Goal: Transaction & Acquisition: Purchase product/service

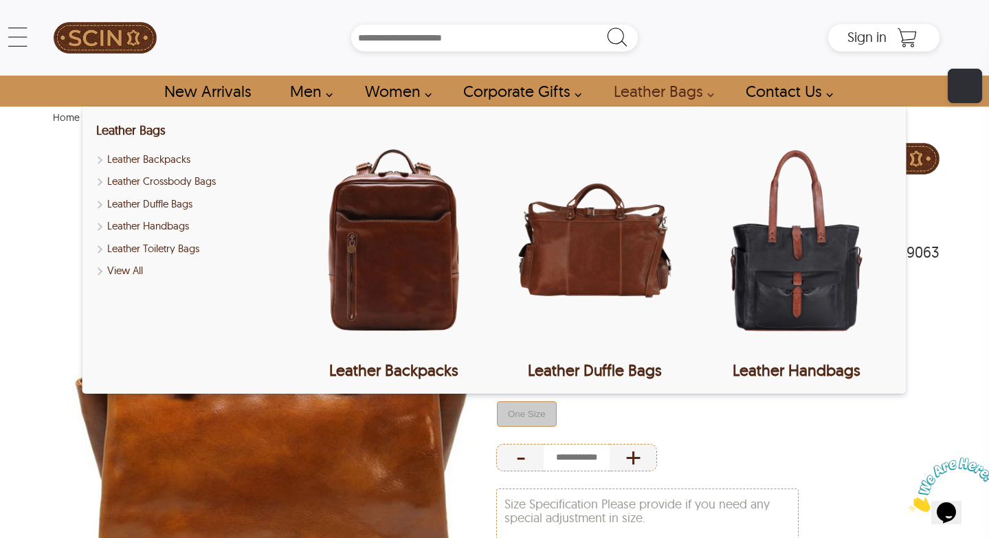
click at [645, 89] on link "Leather Bags" at bounding box center [660, 91] width 124 height 31
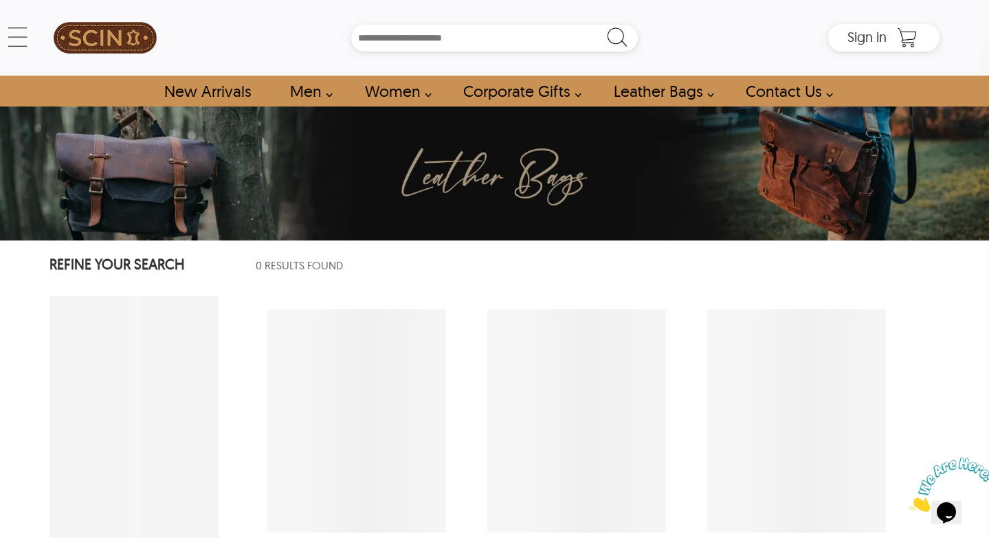
select select "********"
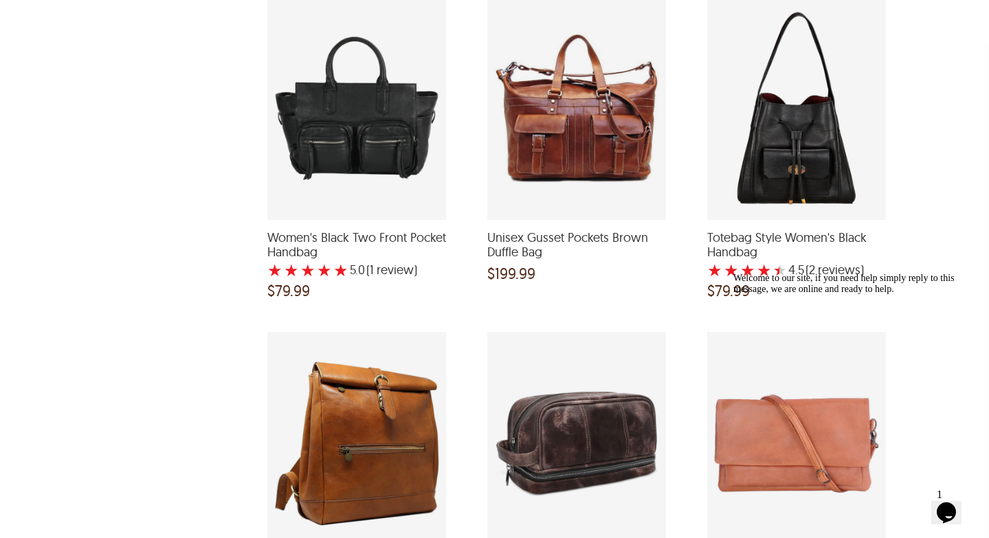
scroll to position [2297, 0]
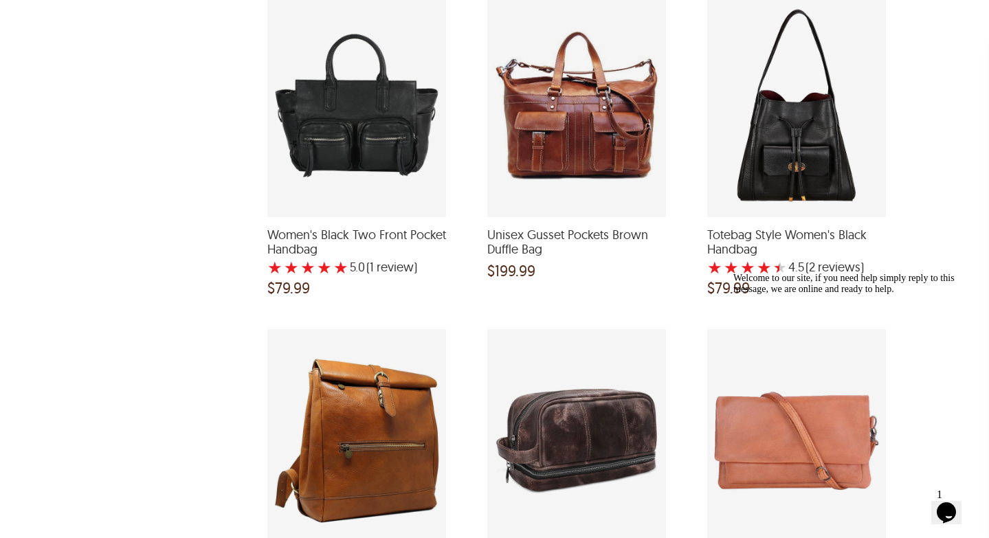
click at [733, 273] on icon "Chat attention grabber" at bounding box center [733, 273] width 0 height 0
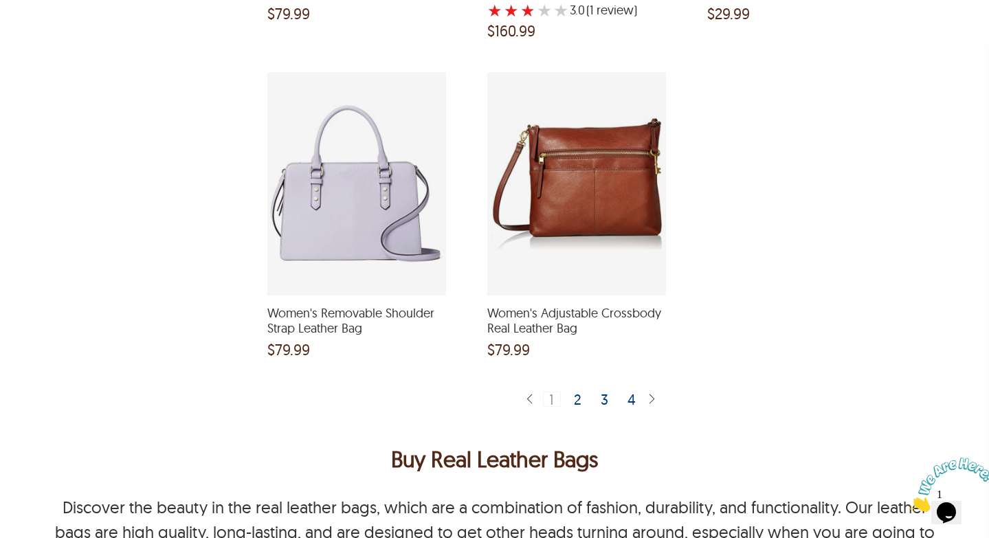
scroll to position [3527, 0]
click at [577, 404] on div "2" at bounding box center [578, 398] width 20 height 14
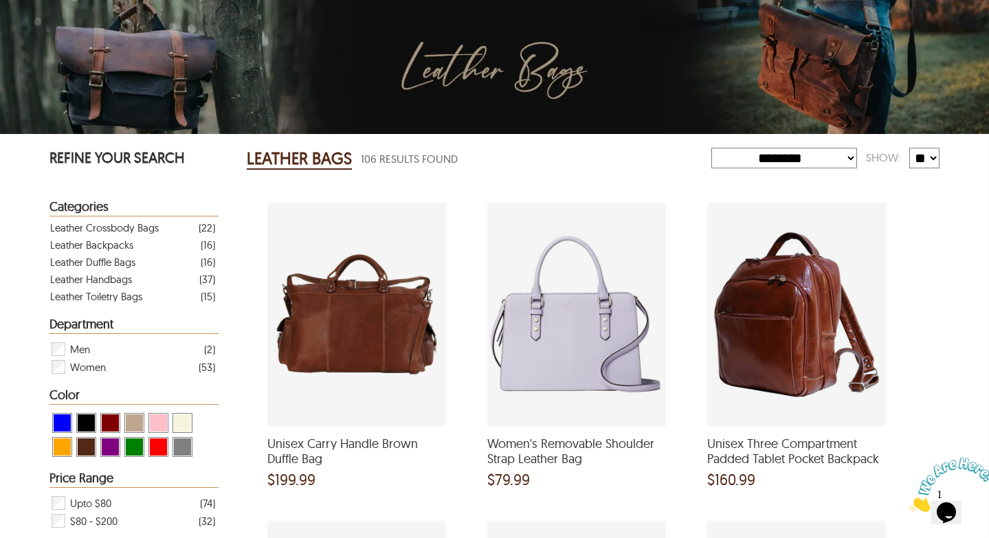
scroll to position [133, 0]
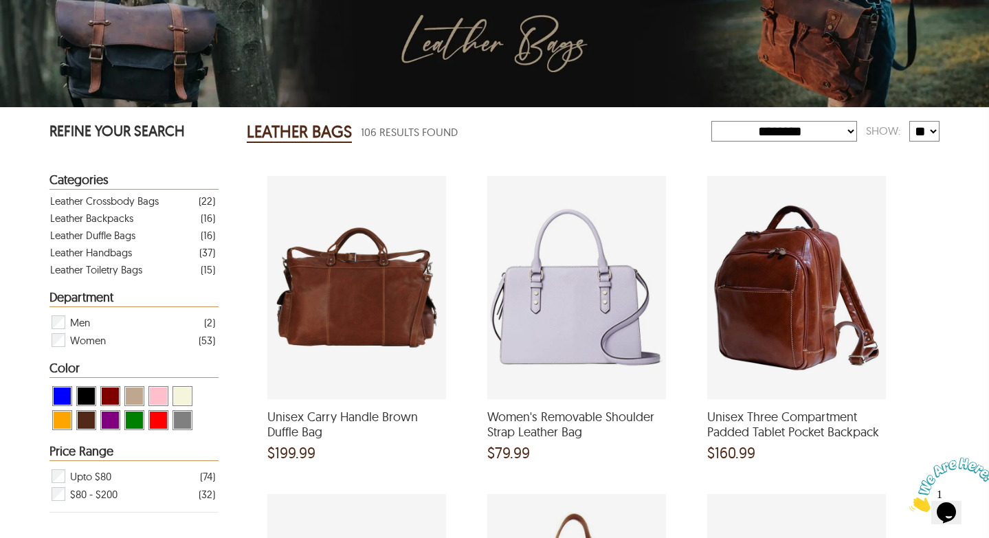
click at [110, 395] on span "View Maroon Leather Bags" at bounding box center [110, 396] width 17 height 17
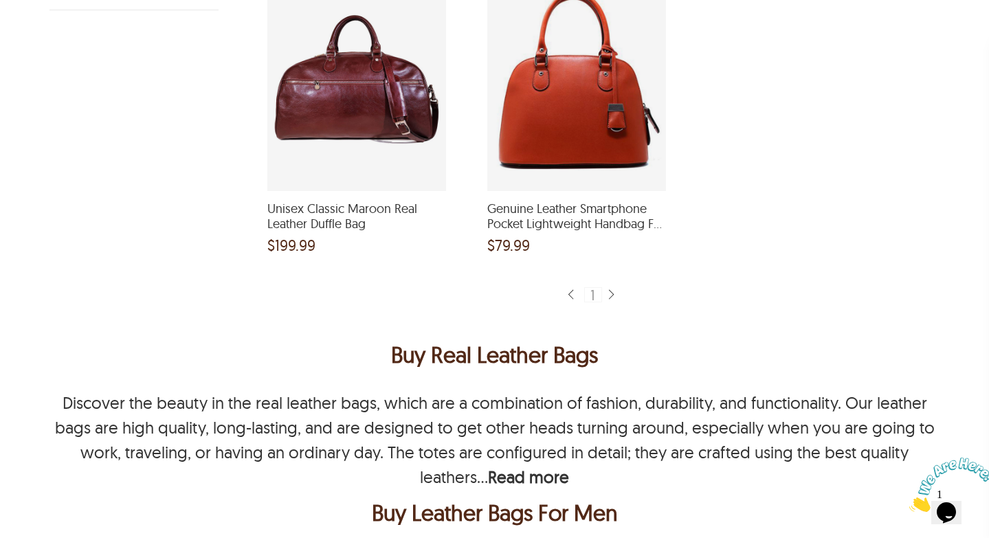
scroll to position [649, 0]
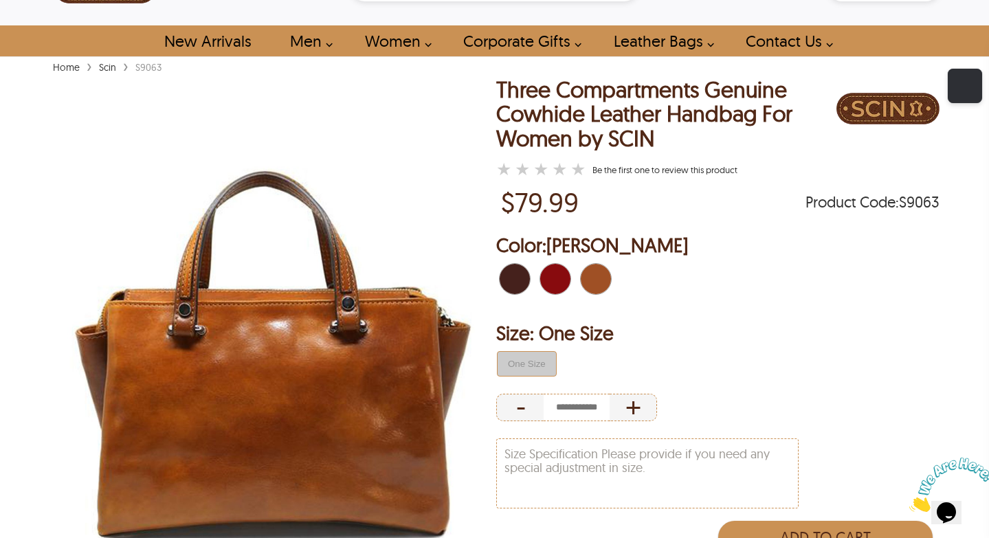
scroll to position [58, 0]
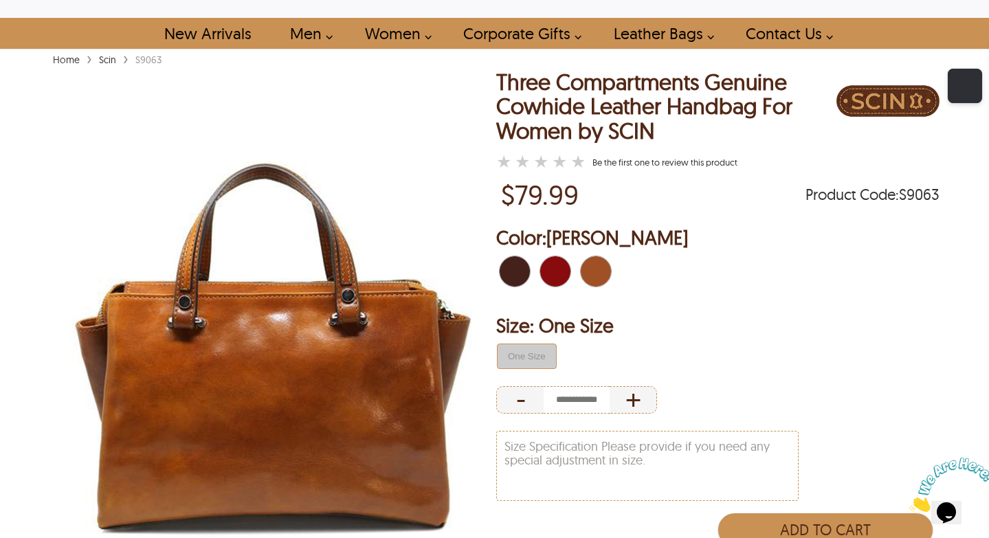
click at [519, 274] on span "Dark Brown" at bounding box center [519, 271] width 9 height 30
click at [542, 274] on span "Red" at bounding box center [547, 271] width 15 height 30
